Goal: Transaction & Acquisition: Purchase product/service

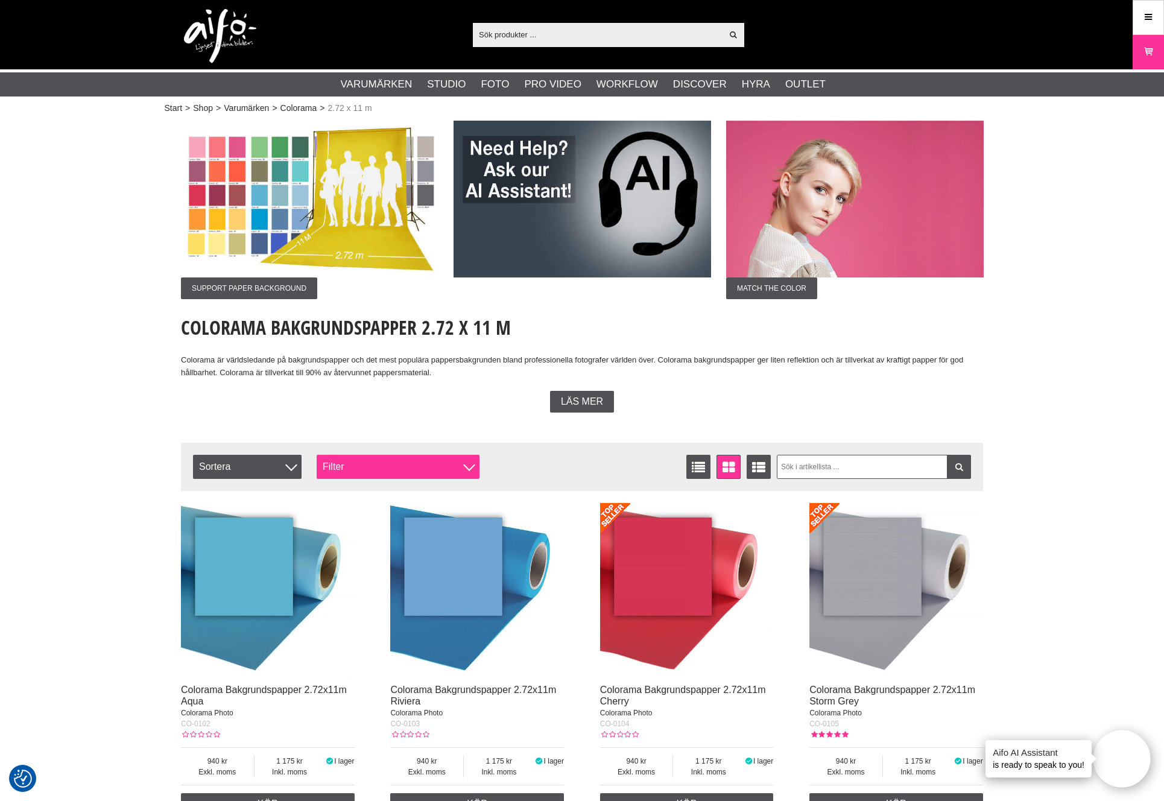
click at [352, 469] on div "Filter" at bounding box center [398, 467] width 163 height 24
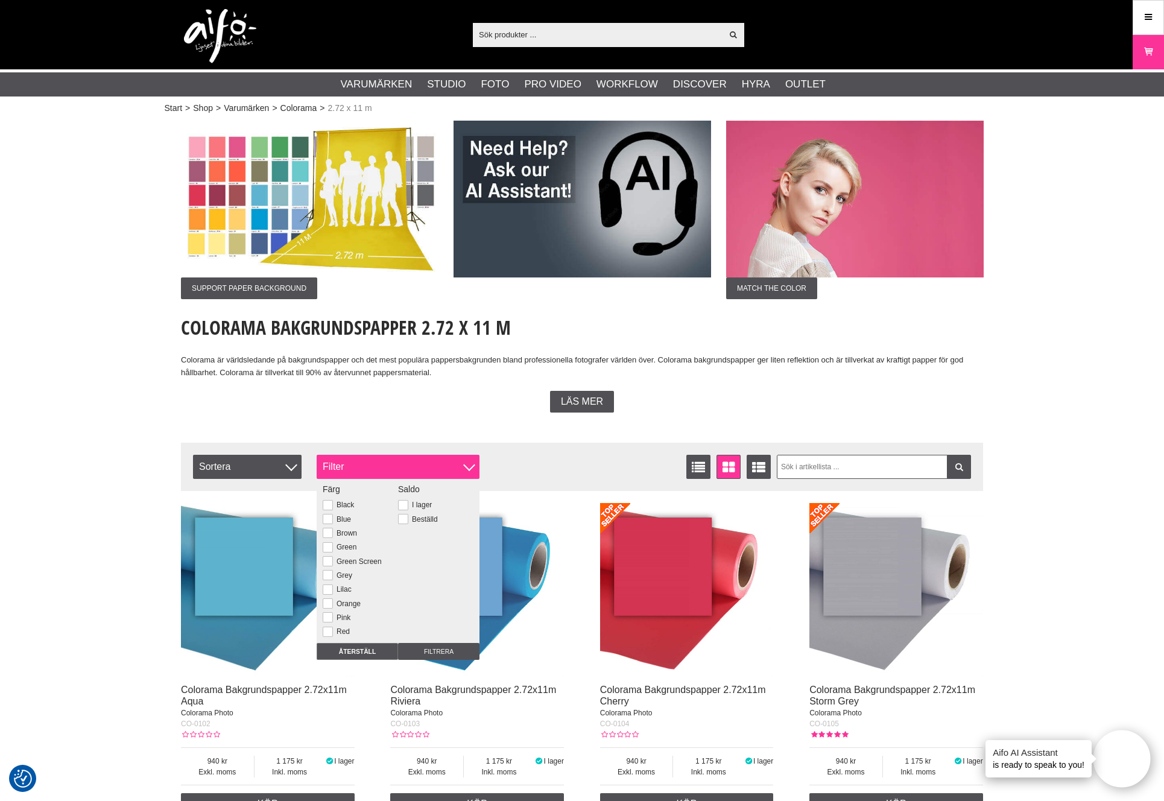
click at [352, 469] on div "Filter" at bounding box center [398, 467] width 163 height 24
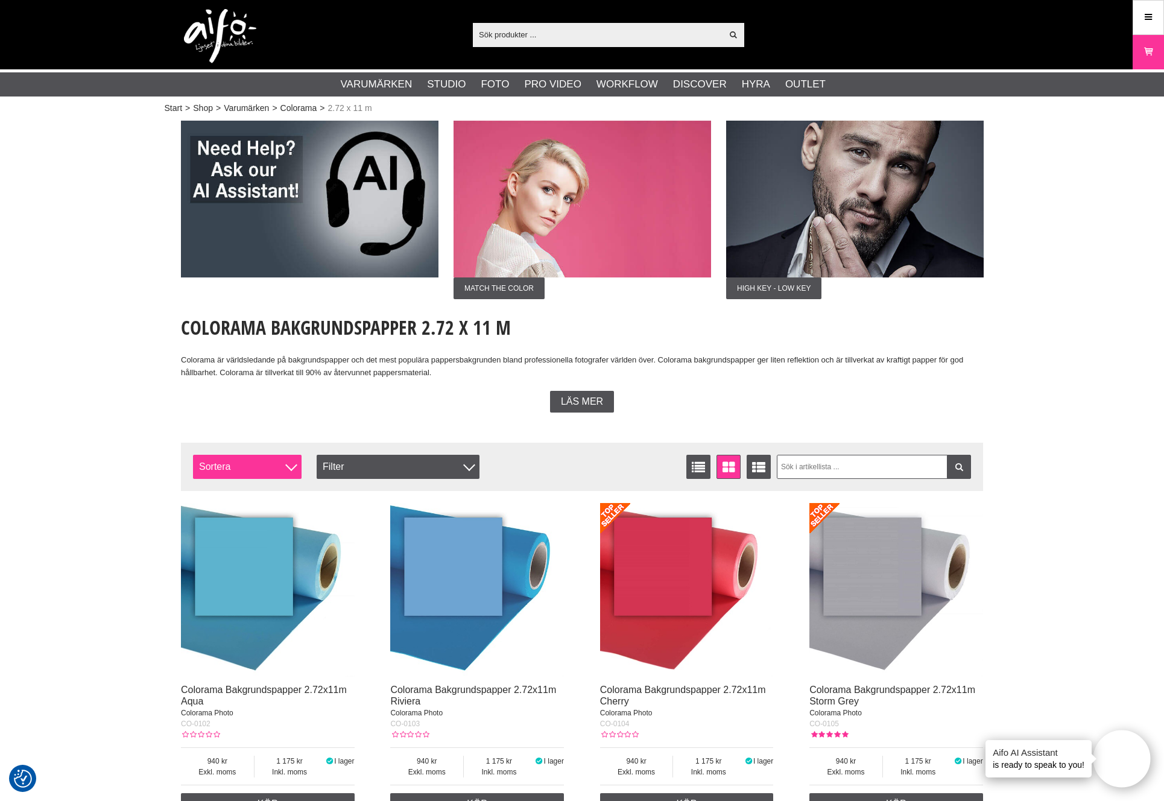
click at [277, 468] on span "Sortera" at bounding box center [247, 467] width 109 height 24
click at [539, 464] on div "Listvisning Fönstervisning Utökad listvisning Sortera Artikelkod Inkl. moms Ben…" at bounding box center [485, 467] width 584 height 24
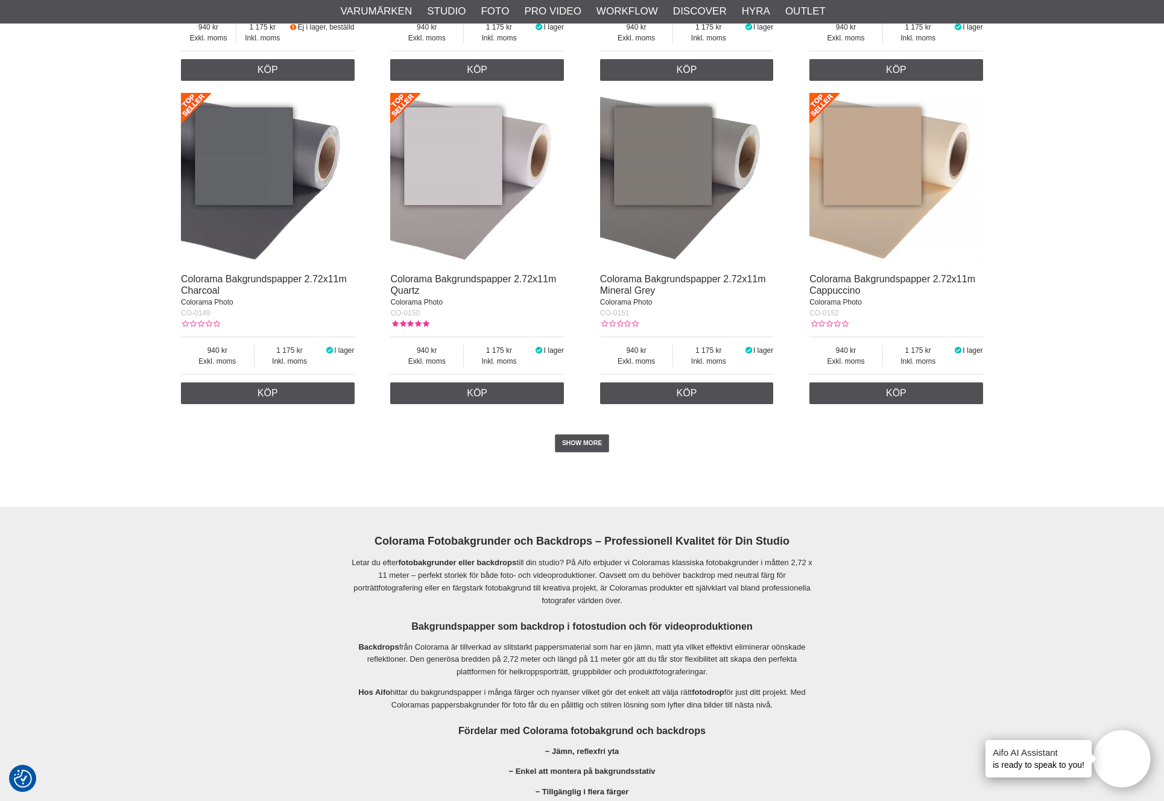
scroll to position [2411, 0]
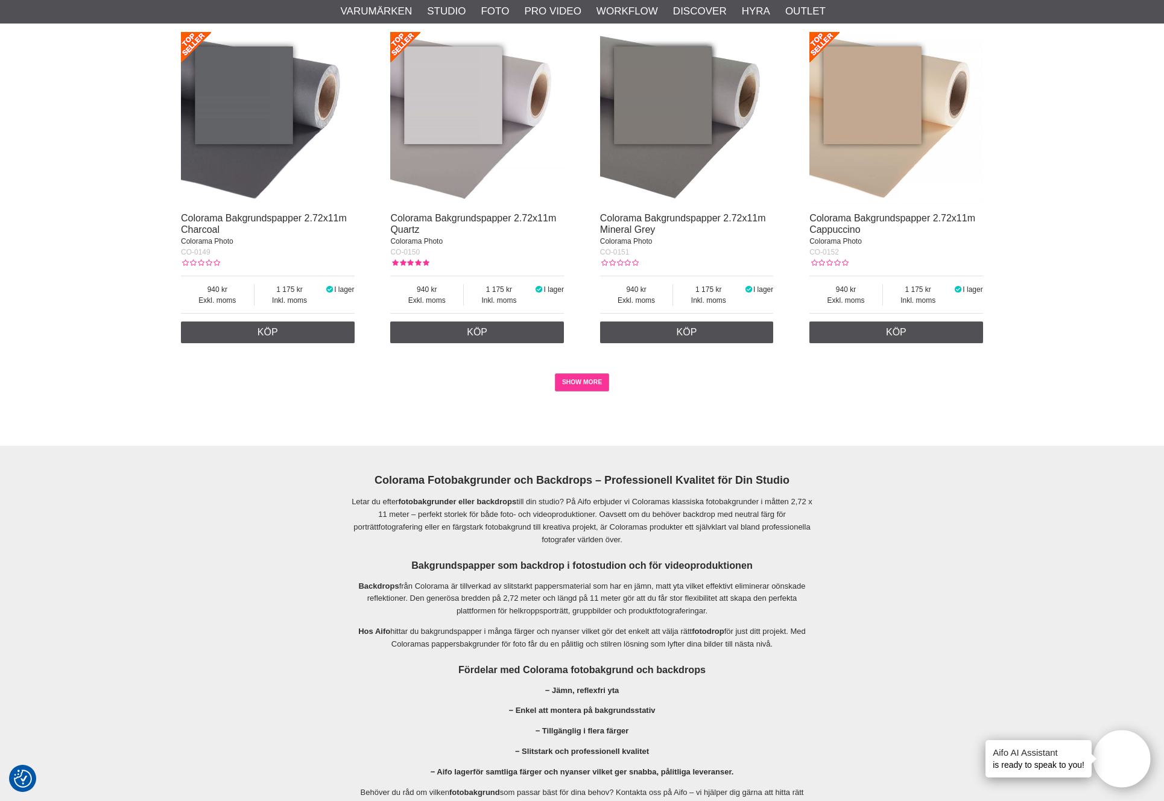
click at [593, 381] on link "SHOW MORE" at bounding box center [582, 382] width 55 height 18
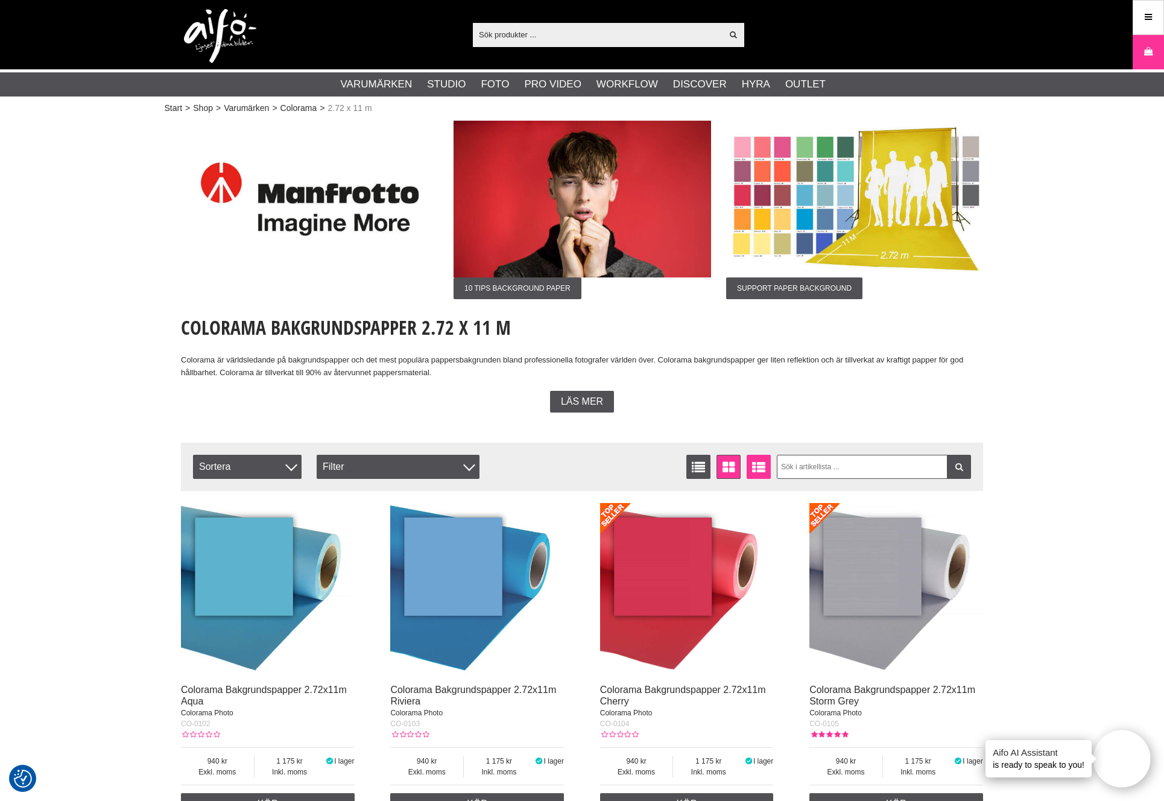
scroll to position [0, 0]
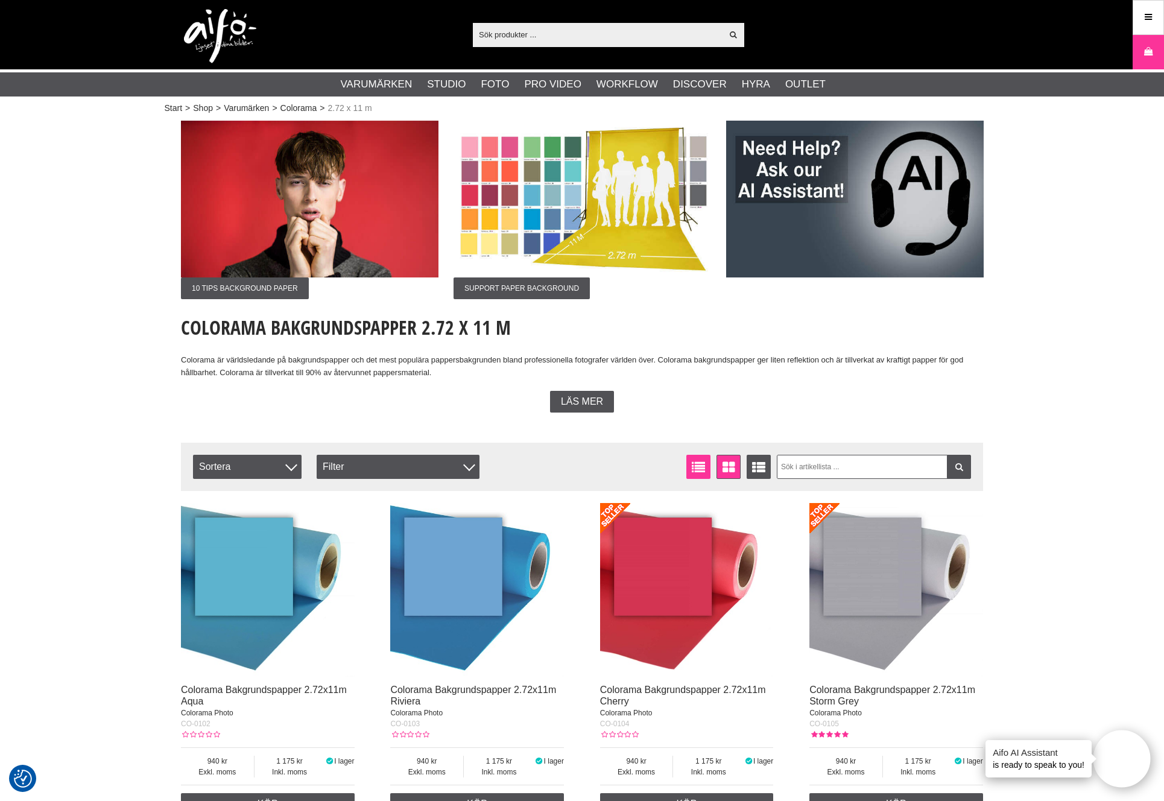
click at [700, 466] on icon at bounding box center [698, 467] width 19 height 13
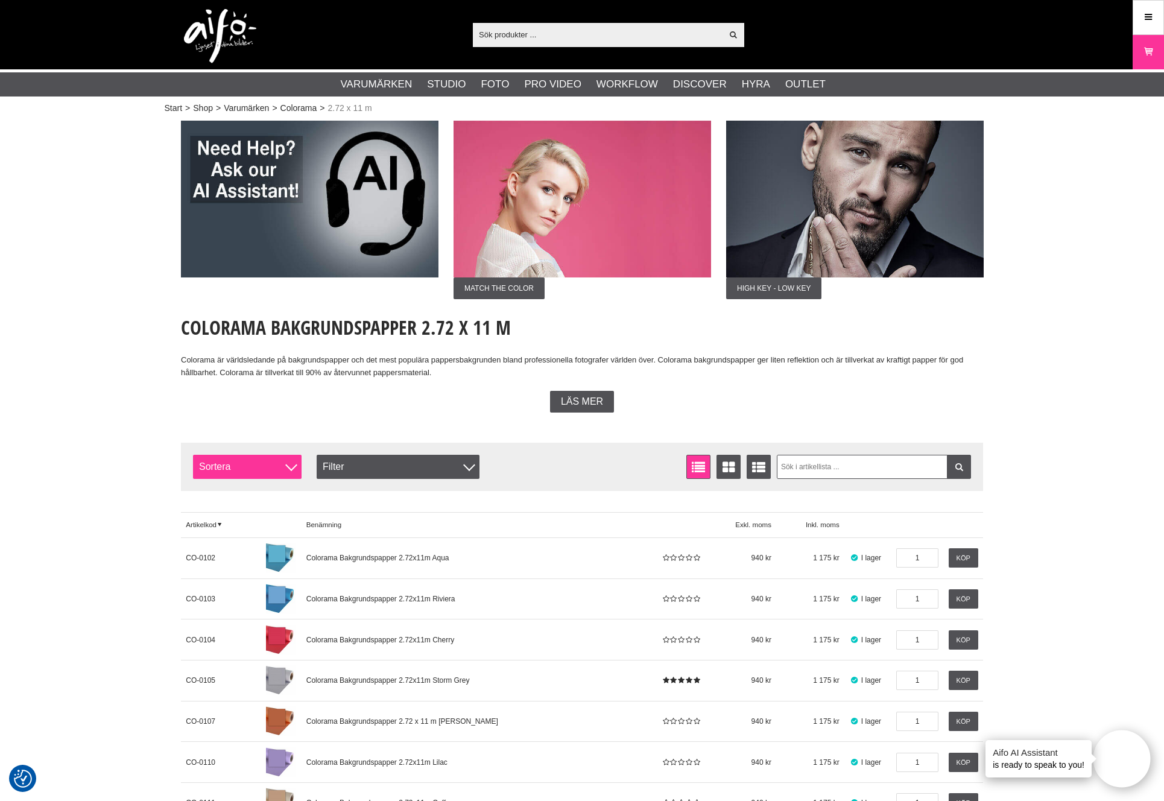
click at [261, 463] on span "Sortera" at bounding box center [247, 467] width 109 height 24
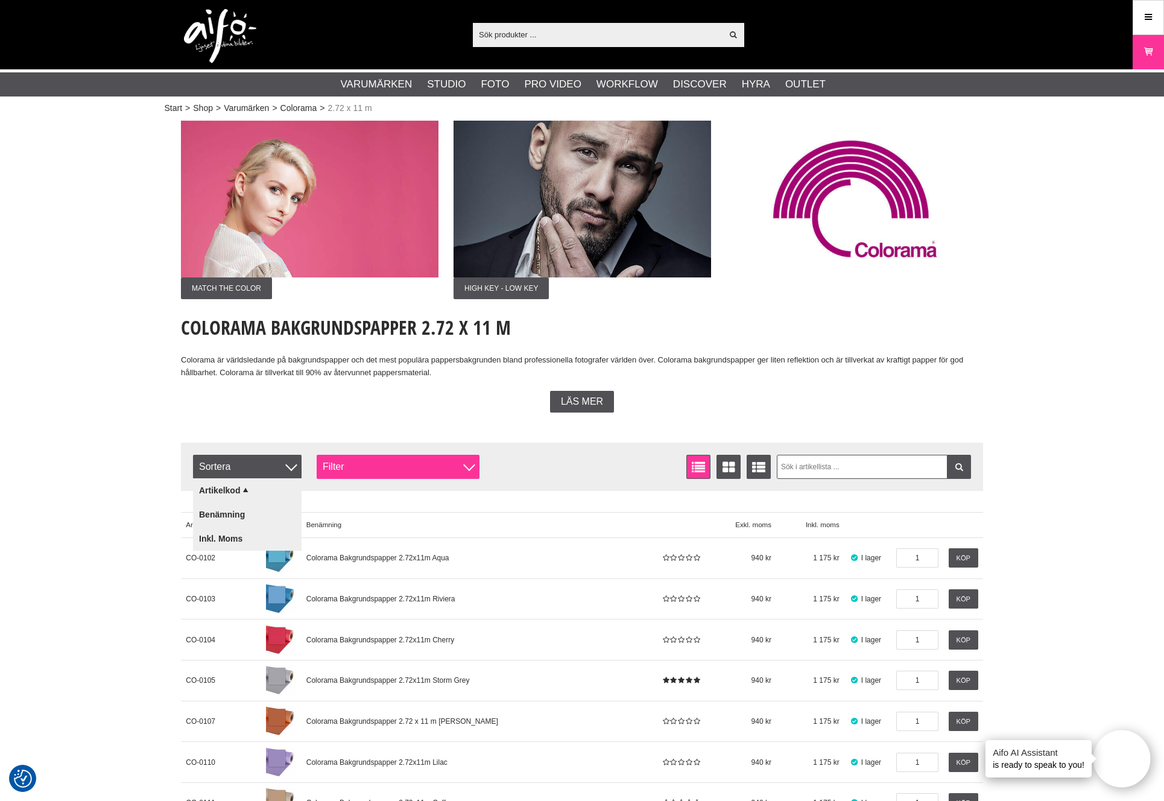
click at [335, 469] on div "Filter" at bounding box center [398, 467] width 163 height 24
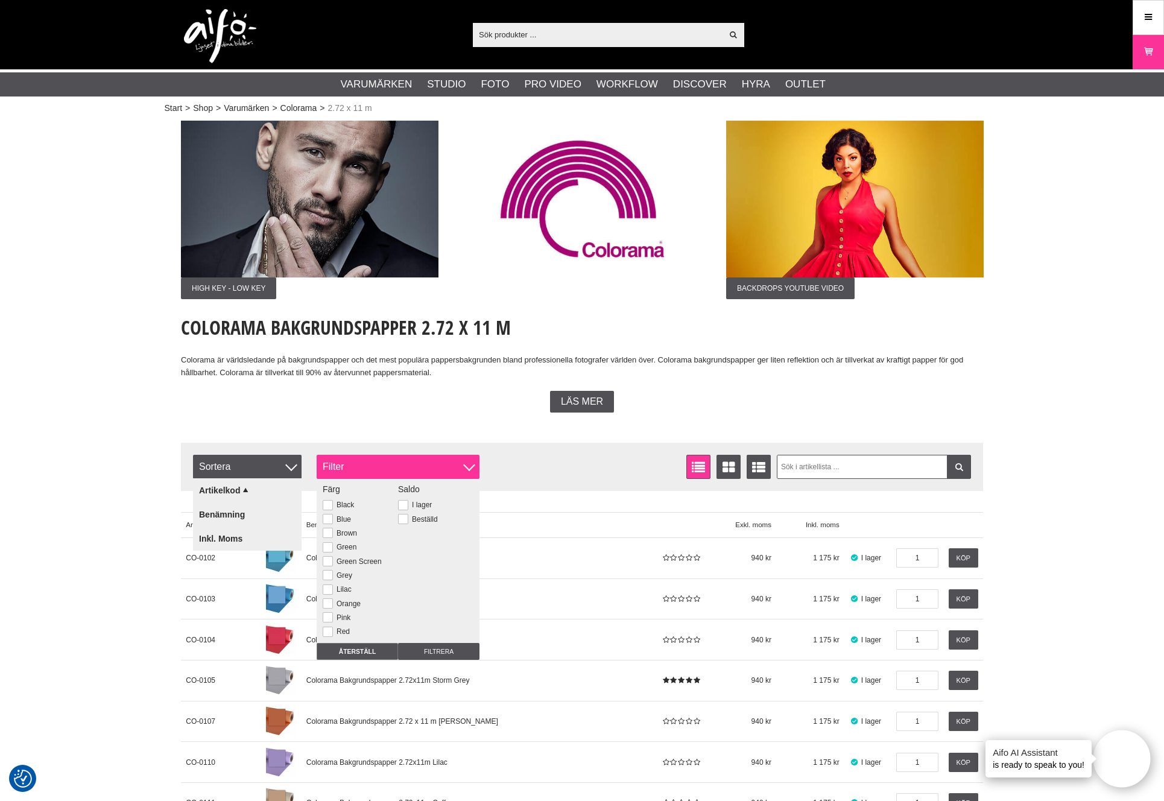
click at [342, 467] on div "Filter" at bounding box center [398, 467] width 163 height 24
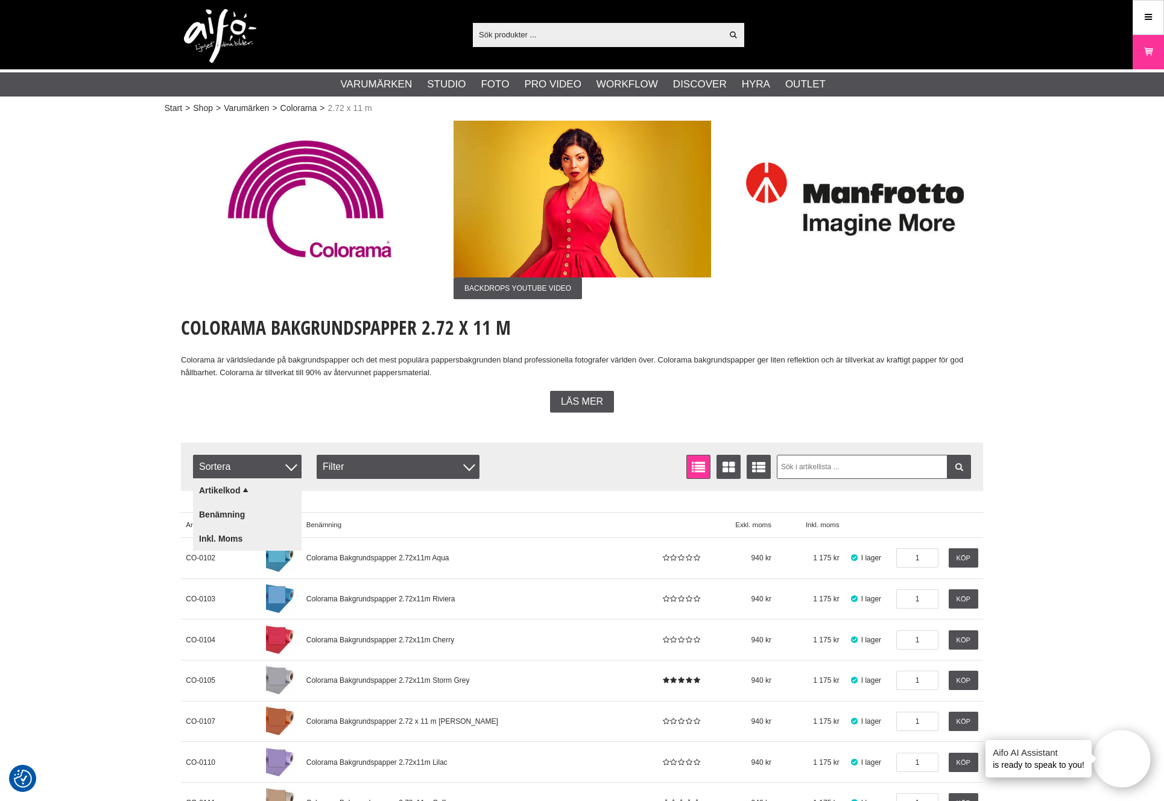
click at [583, 460] on div "Listvisning Fönstervisning Utökad listvisning Sortera Artikelkod Benämning Inkl…" at bounding box center [485, 467] width 584 height 24
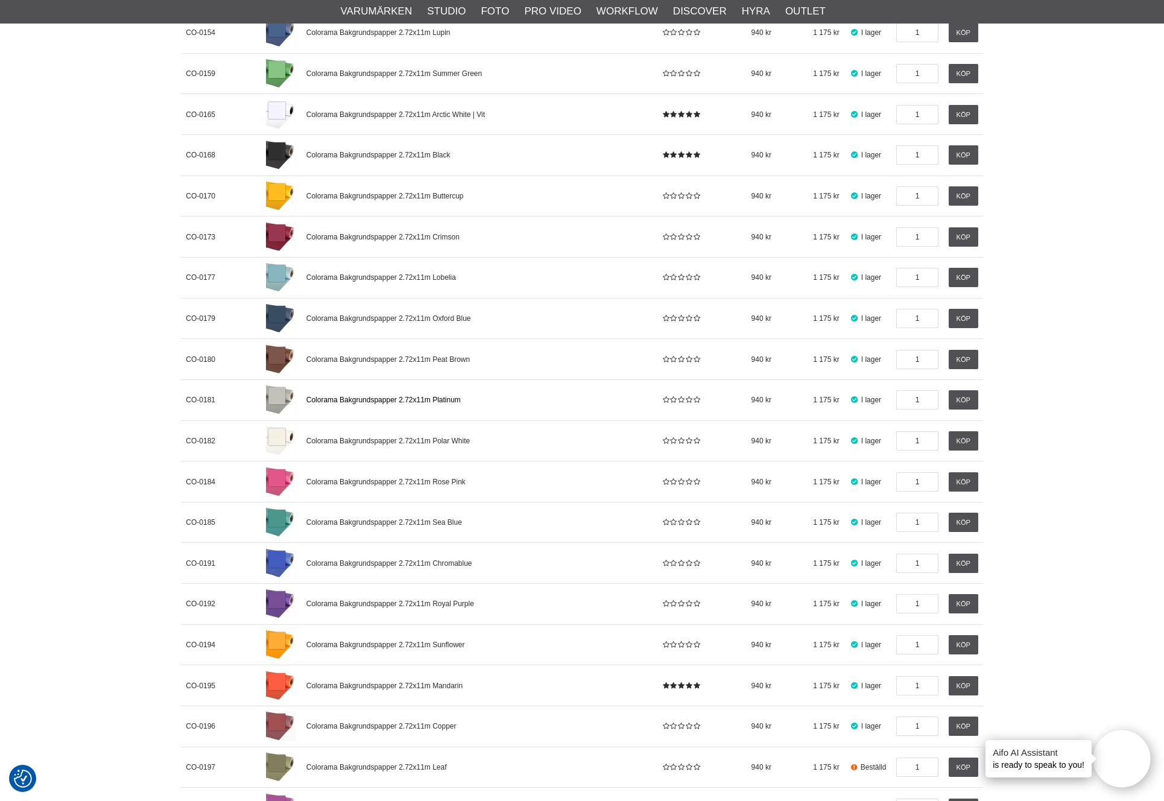
scroll to position [1729, 0]
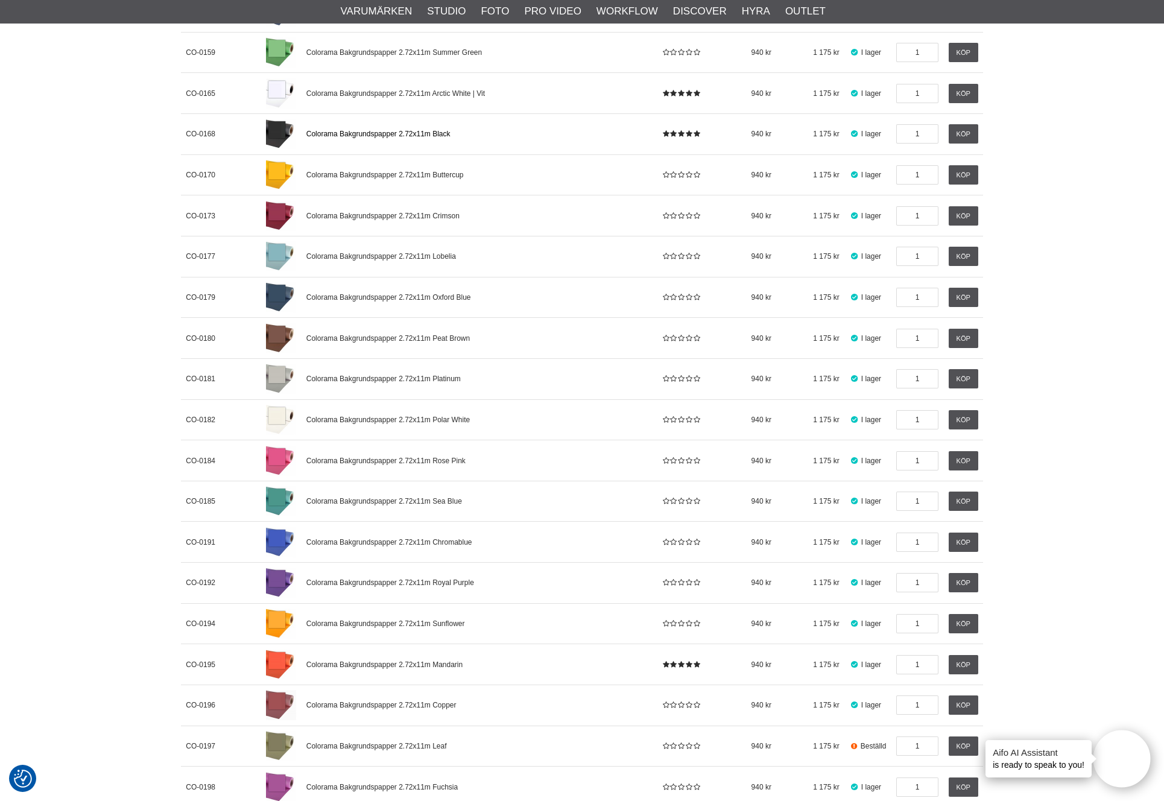
click at [373, 130] on span "Colorama Bakgrundspapper 2.72x11m Black" at bounding box center [378, 134] width 144 height 8
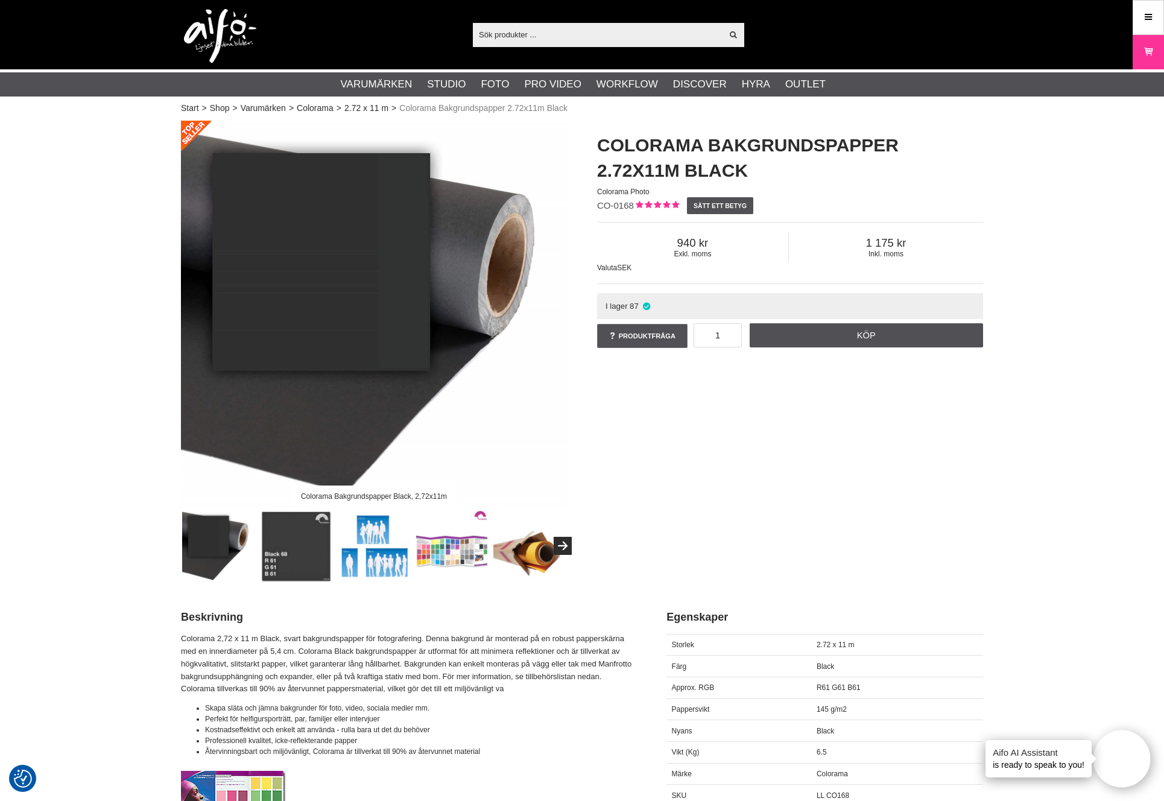
click at [340, 269] on img at bounding box center [374, 314] width 386 height 386
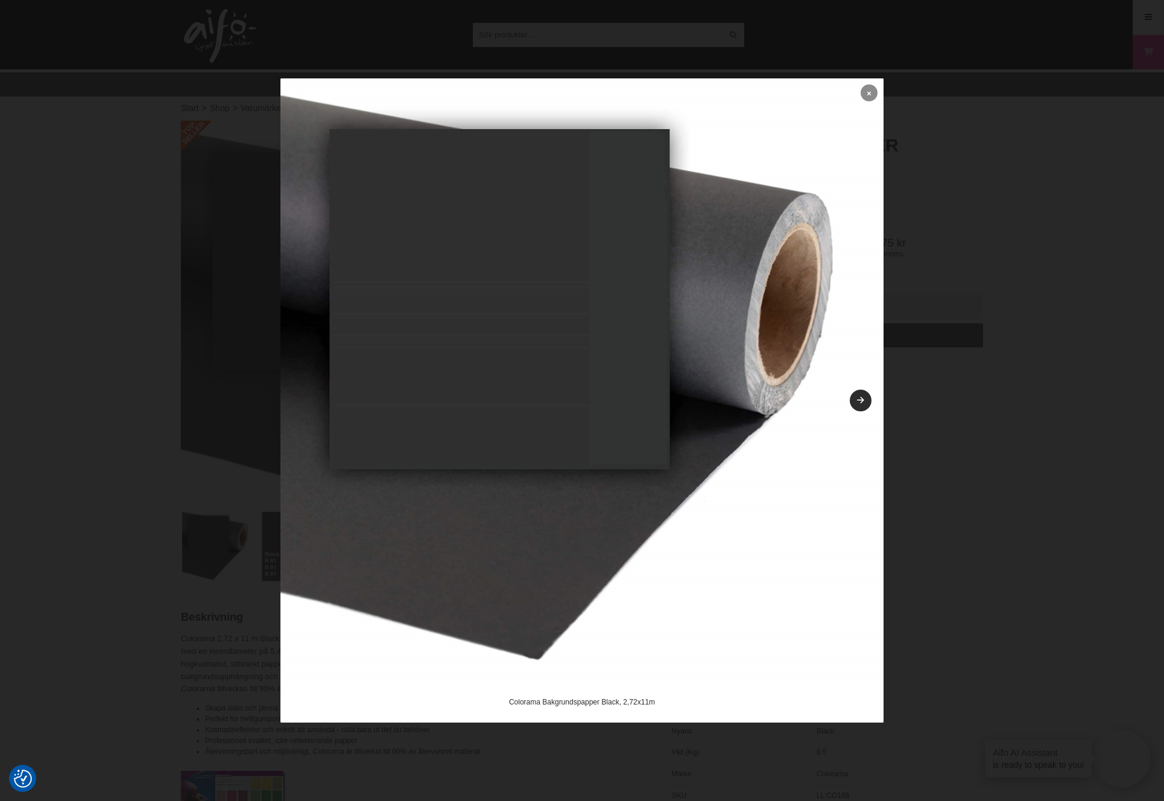
click at [871, 95] on link at bounding box center [868, 92] width 17 height 17
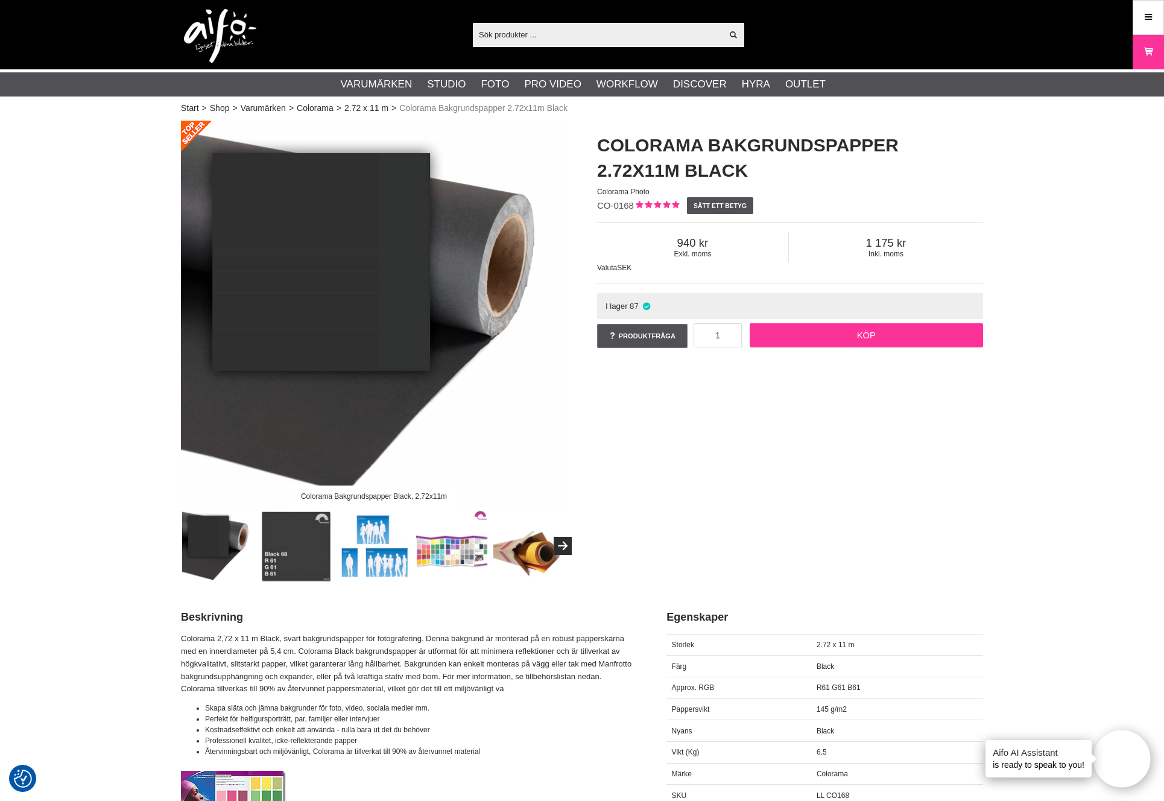
click at [862, 339] on link "Köp" at bounding box center [867, 335] width 234 height 24
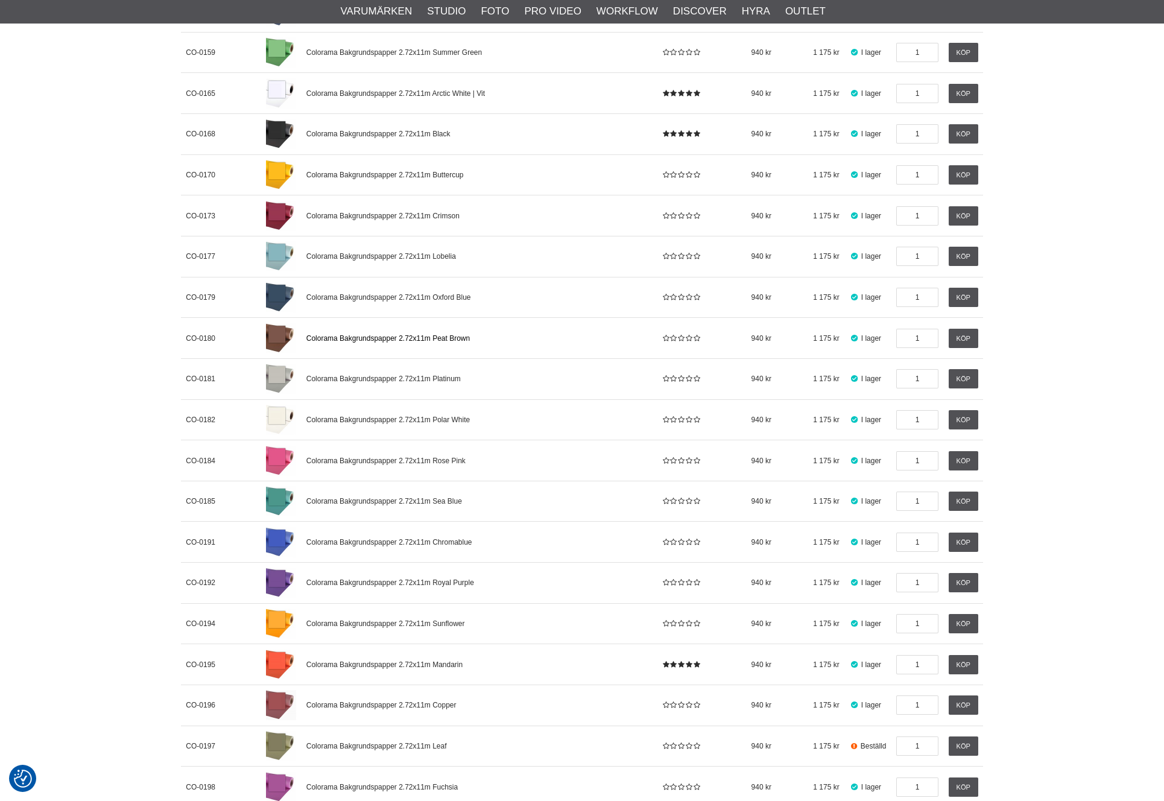
scroll to position [1729, 0]
click at [432, 622] on span "Colorama Bakgrundspapper 2.72x11m Sunflower" at bounding box center [385, 623] width 159 height 8
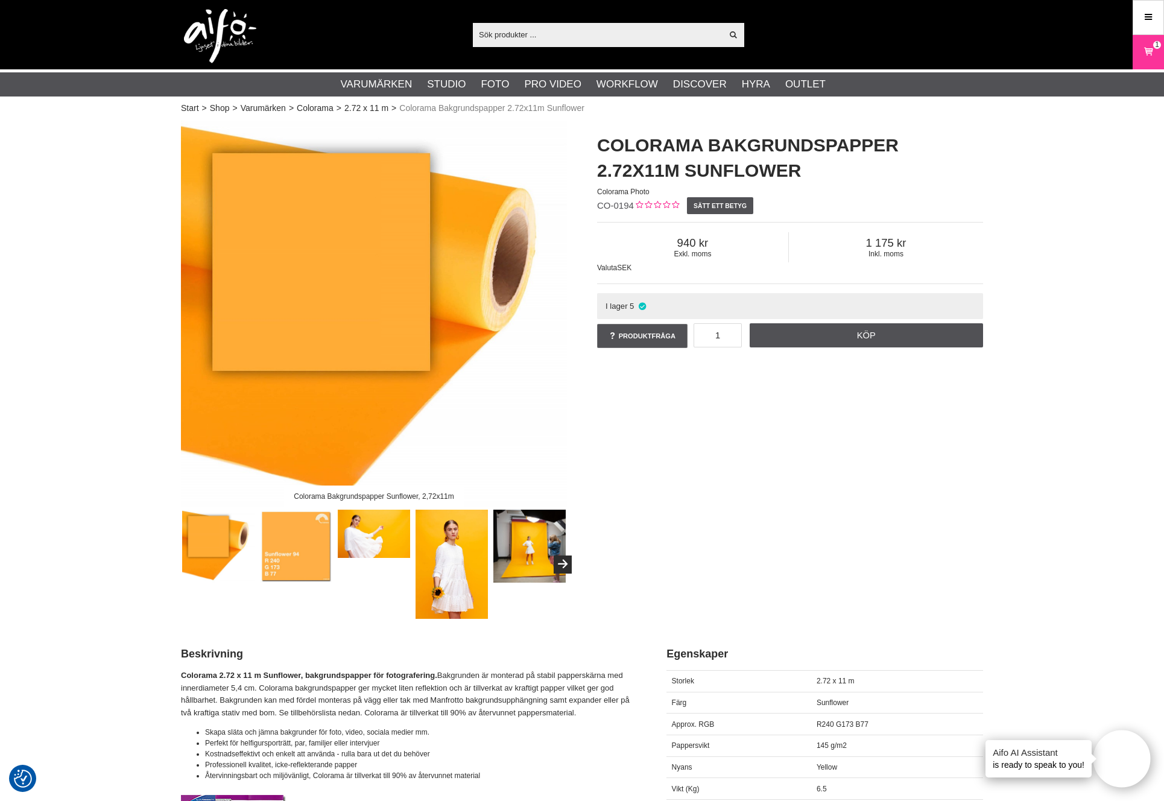
click at [437, 555] on img at bounding box center [451, 564] width 73 height 109
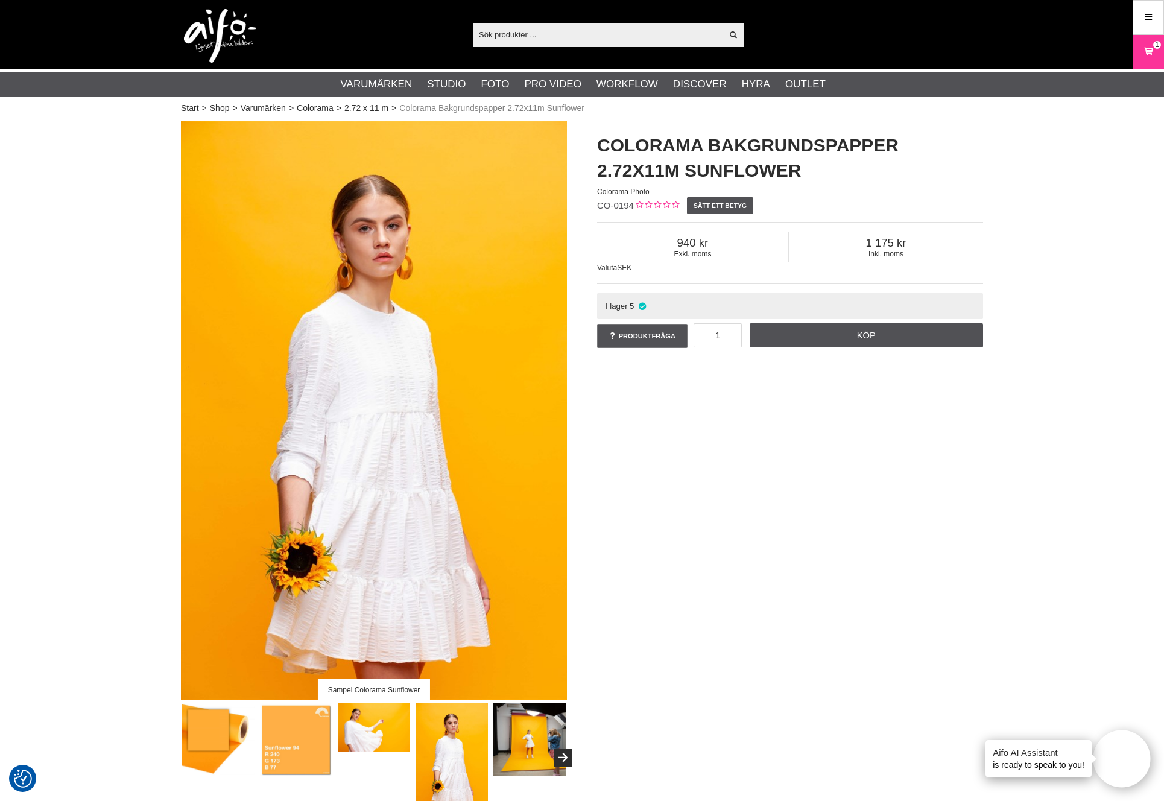
scroll to position [2, 0]
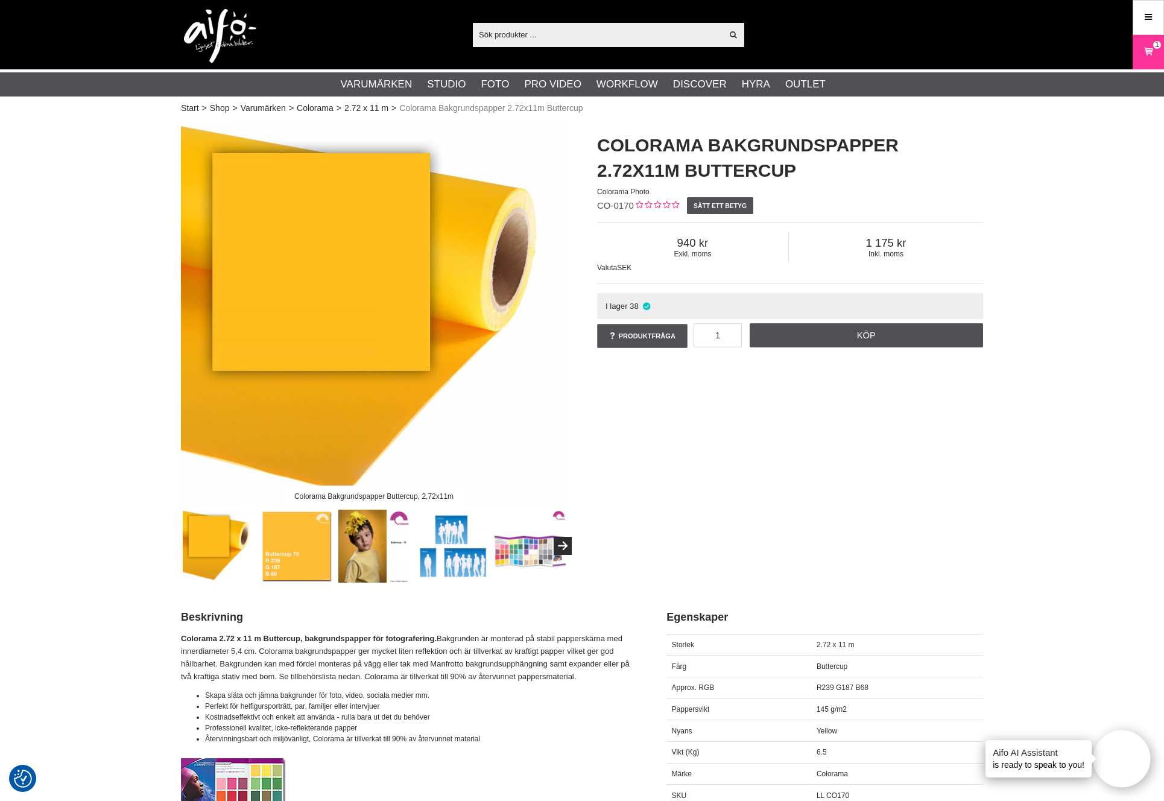
click at [371, 537] on img at bounding box center [374, 546] width 73 height 73
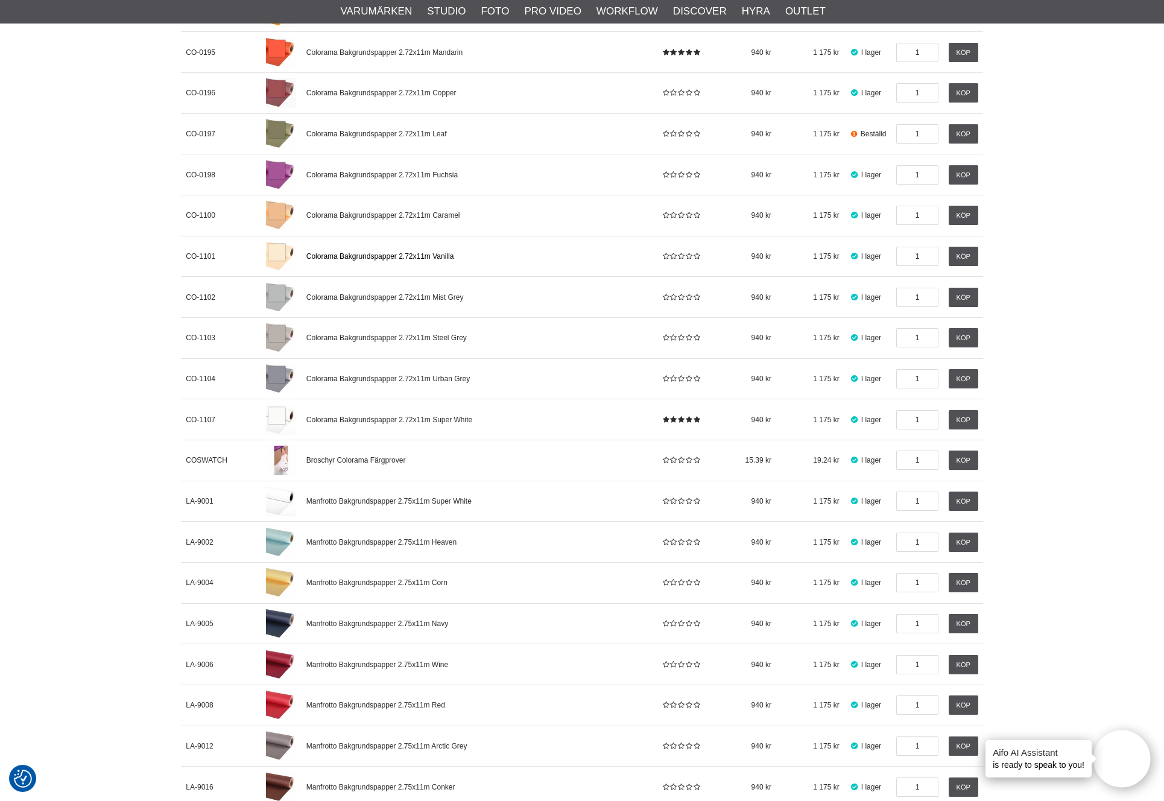
scroll to position [2342, 0]
click at [394, 581] on span "Manfrotto Bakgrundspapper 2.75x11m Corn" at bounding box center [376, 582] width 141 height 8
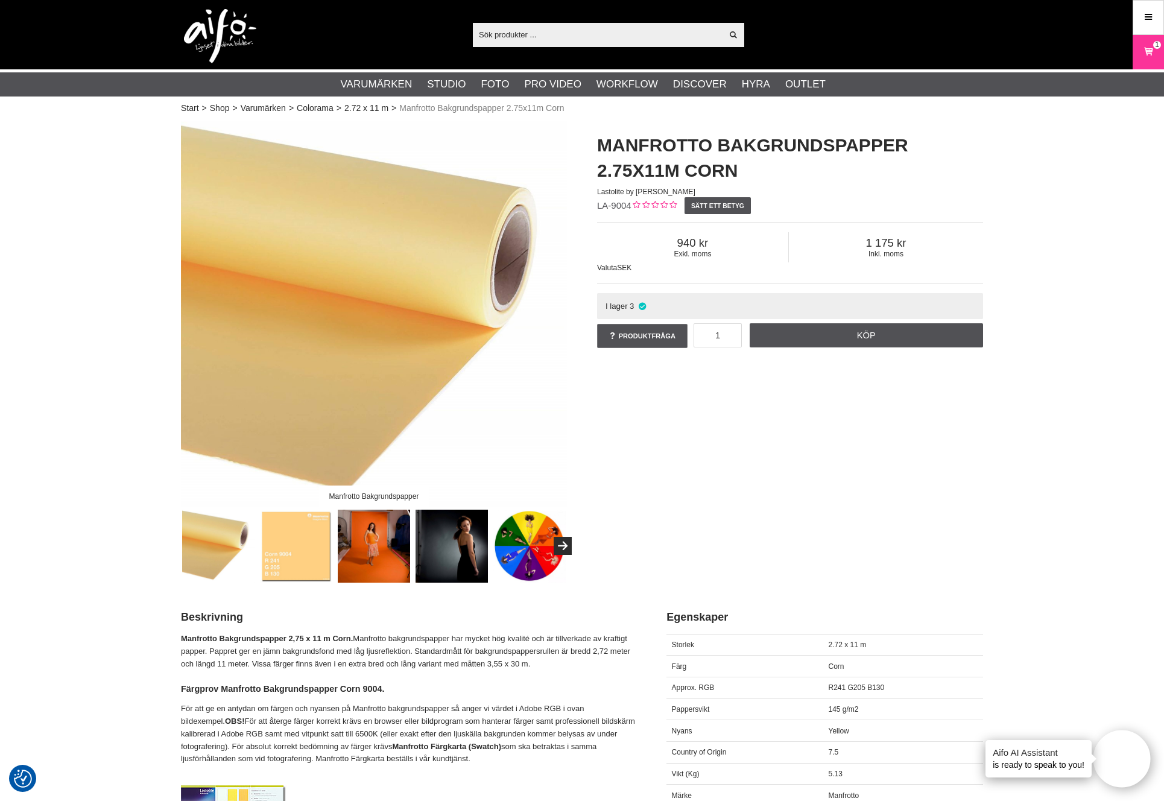
scroll to position [1, 0]
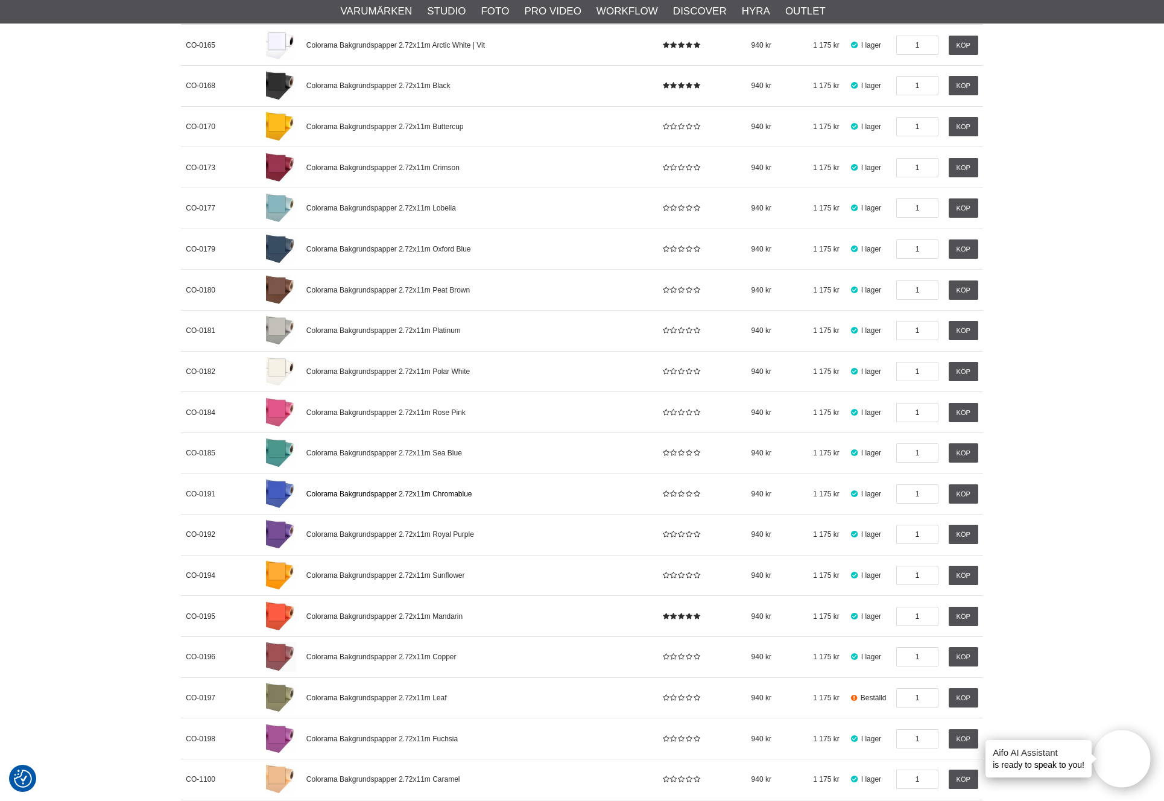
scroll to position [1793, 0]
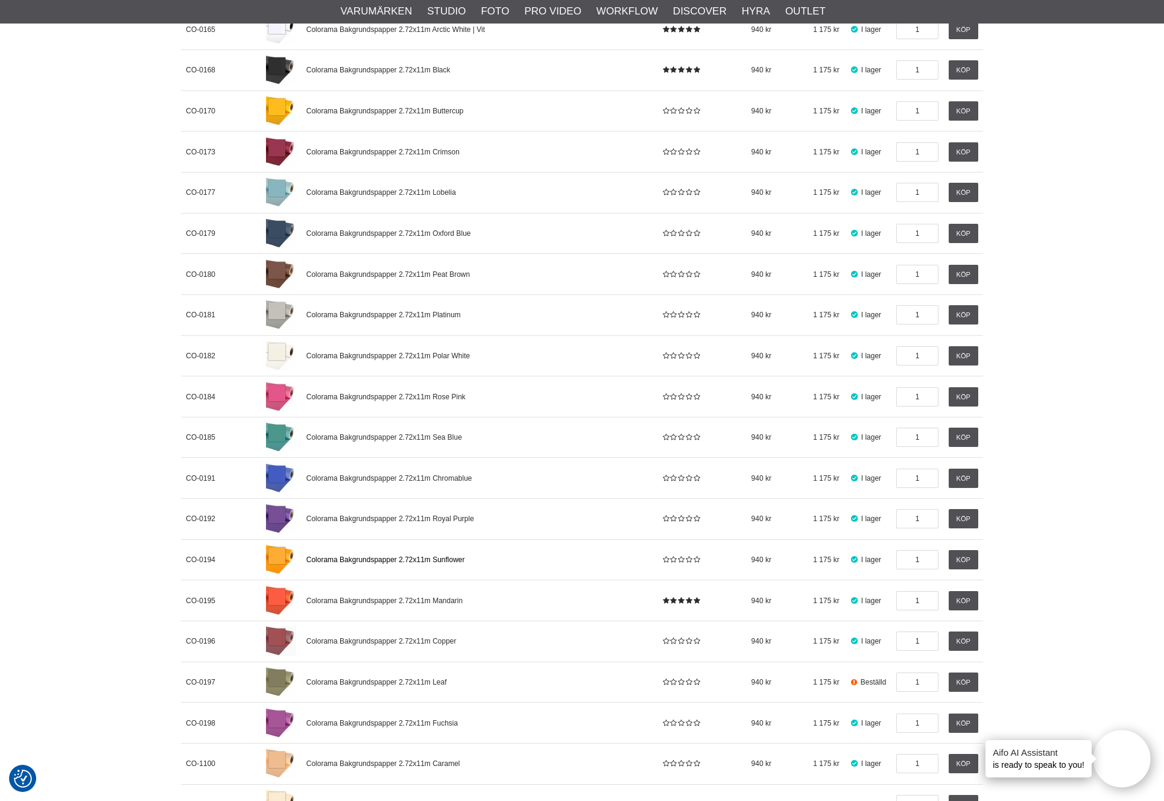
click at [433, 558] on span "Colorama Bakgrundspapper 2.72x11m Sunflower" at bounding box center [385, 559] width 159 height 8
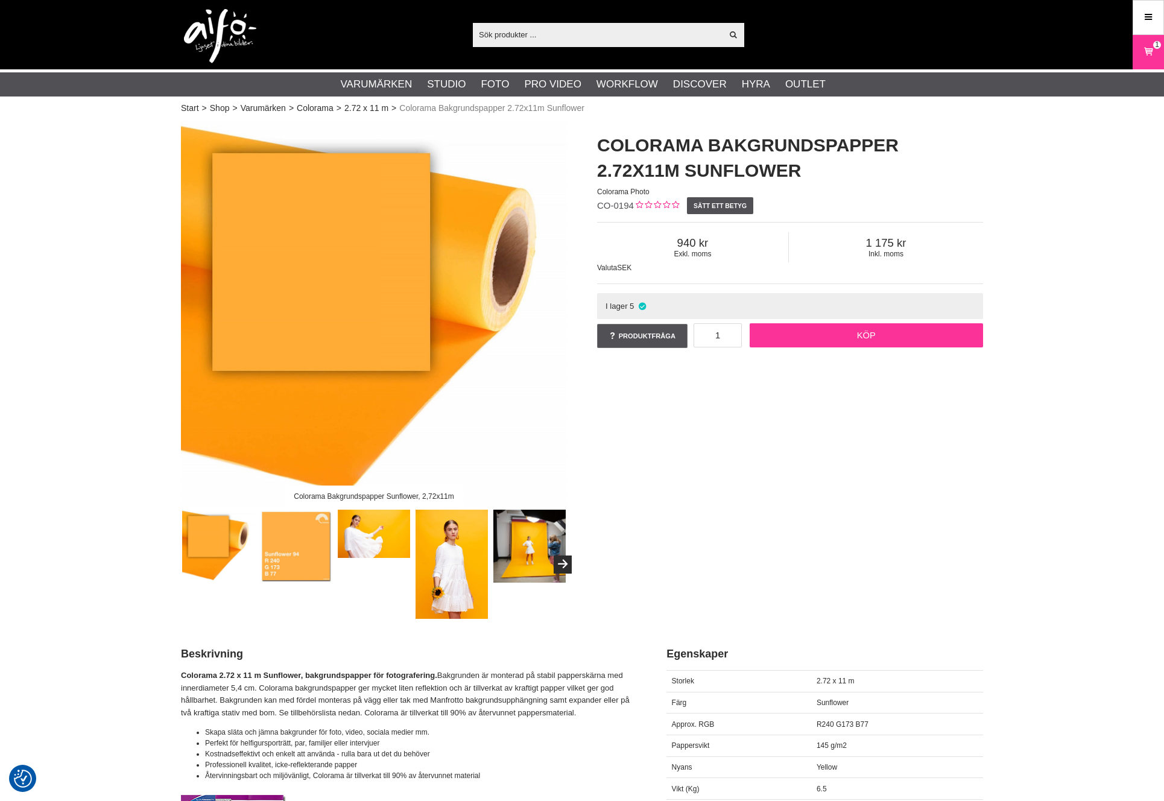
click at [807, 336] on link "Köp" at bounding box center [867, 335] width 234 height 24
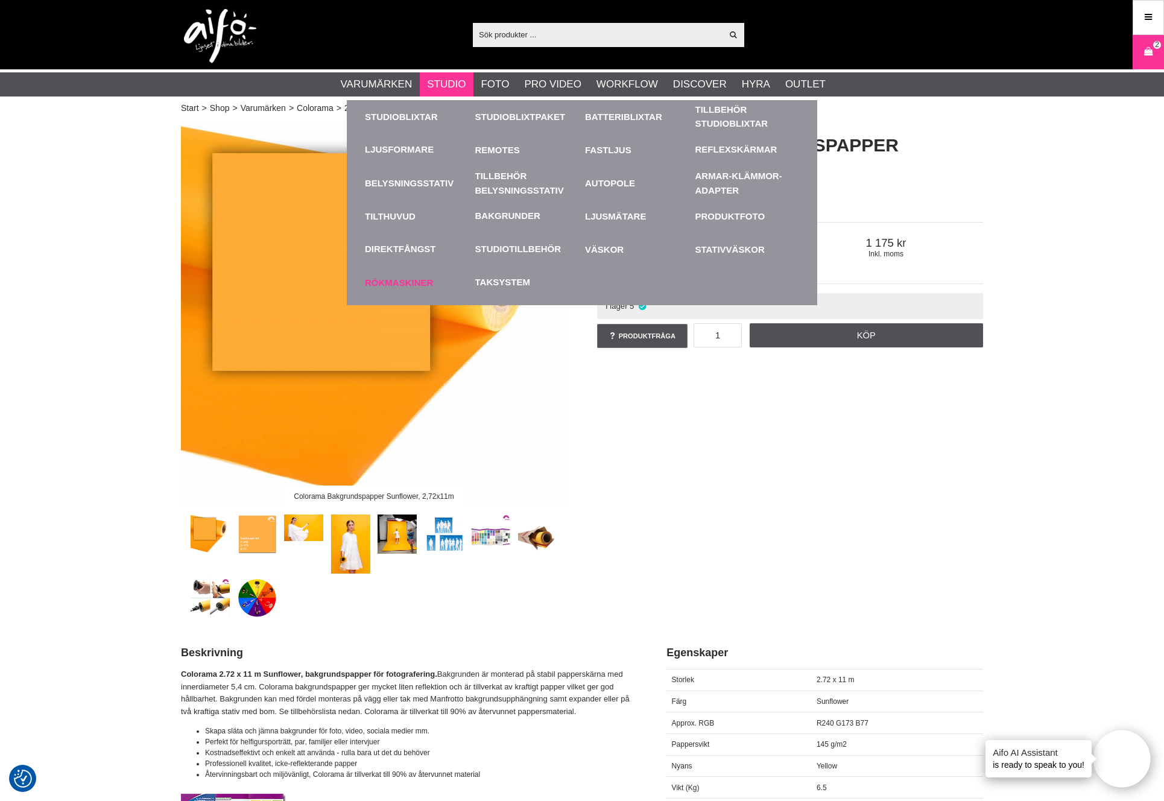
click at [428, 282] on link "Rökmaskiner" at bounding box center [417, 282] width 104 height 33
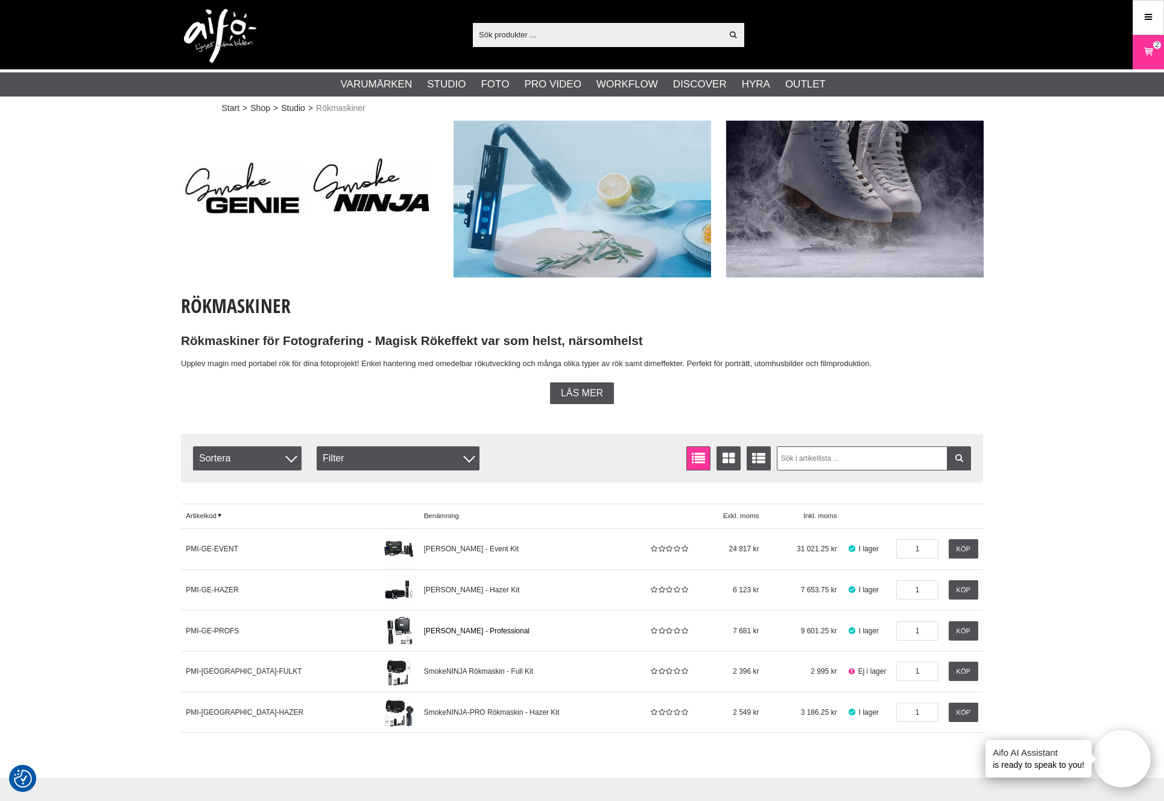
click at [430, 631] on span "[PERSON_NAME] - Professional" at bounding box center [477, 631] width 106 height 8
